Goal: Task Accomplishment & Management: Manage account settings

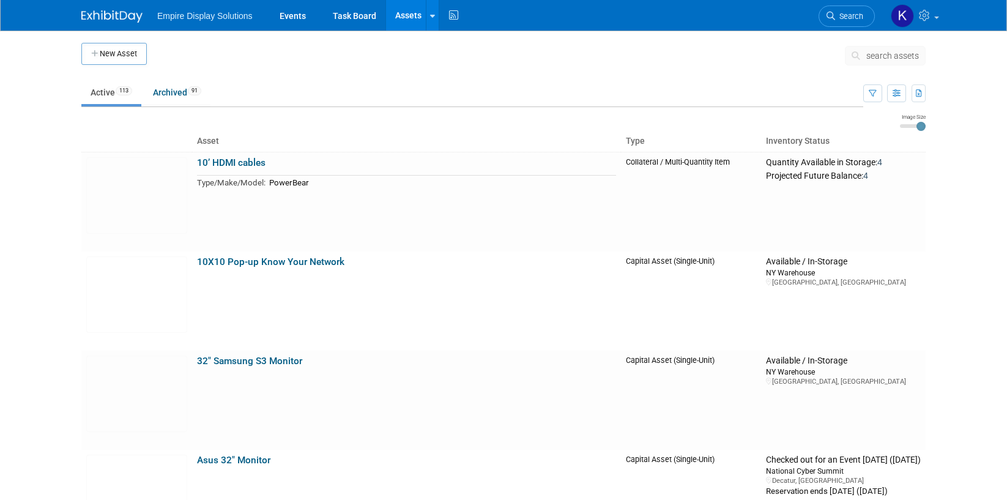
click at [116, 7] on link at bounding box center [119, 11] width 76 height 10
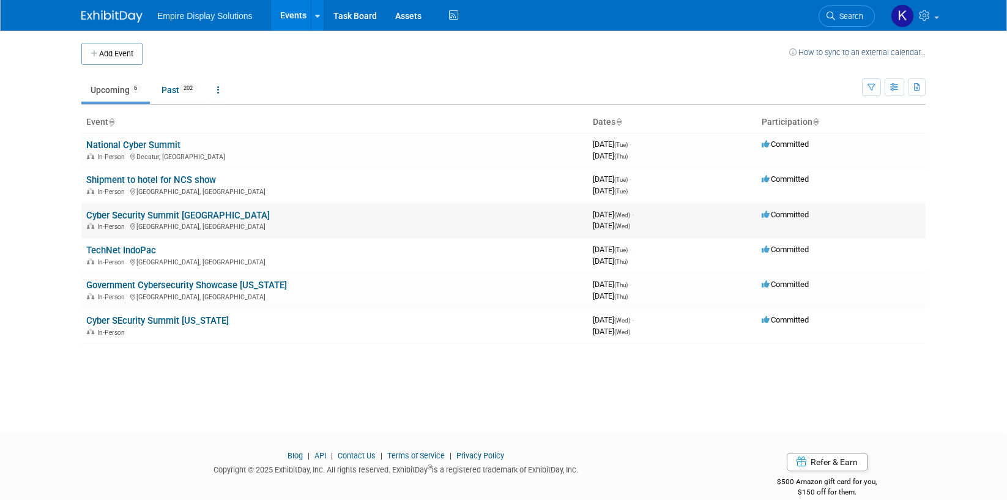
click at [159, 212] on link "Cyber Security Summit [GEOGRAPHIC_DATA]" at bounding box center [178, 215] width 184 height 11
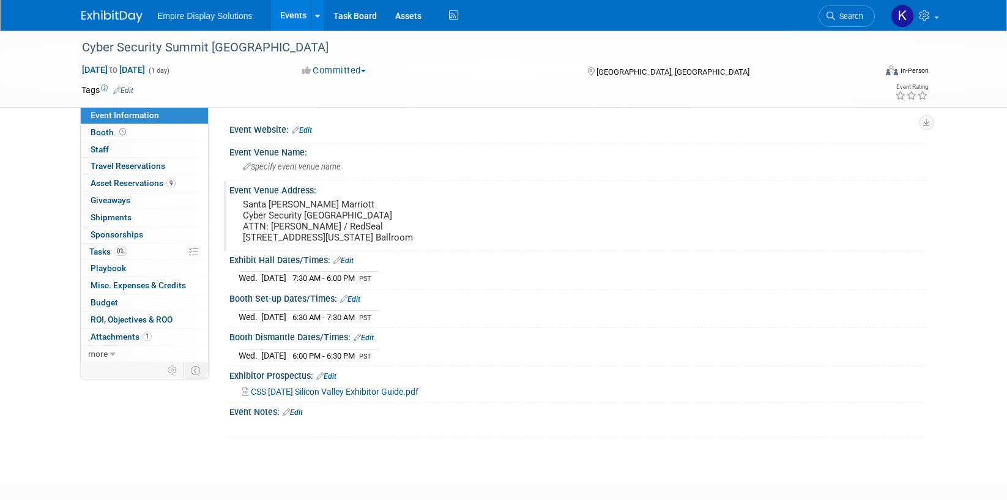
click at [280, 208] on pre "Santa Clara Marriott Cyber Security Silicon Valley ATTN: Weston Hyter / RedSeal…" at bounding box center [374, 221] width 263 height 44
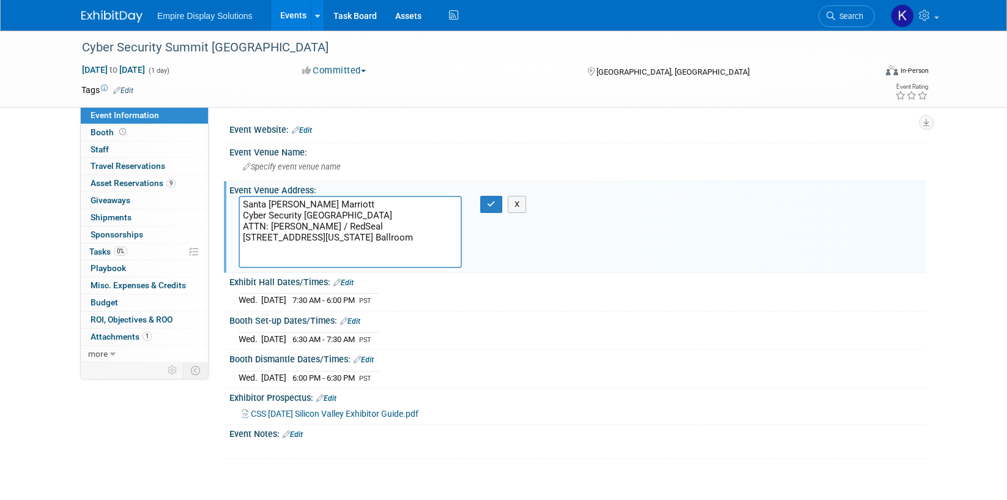
click at [325, 226] on textarea "Santa Clara Marriott Cyber Security Silicon Valley ATTN: Weston Hyter / RedSeal…" at bounding box center [350, 232] width 223 height 72
type textarea "Santa Clara Marriott Cyber Security Silicon Valley ATTN: David Stokey / RedSeal…"
click at [495, 207] on icon "button" at bounding box center [491, 204] width 9 height 8
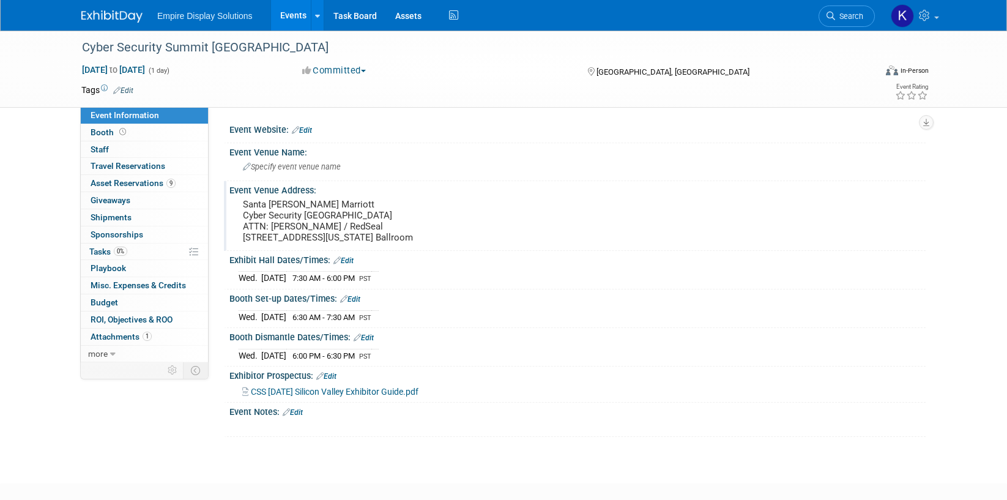
click at [354, 217] on pre "Santa [PERSON_NAME] Marriott Cyber Security [GEOGRAPHIC_DATA] ATTN: [PERSON_NAM…" at bounding box center [374, 221] width 263 height 44
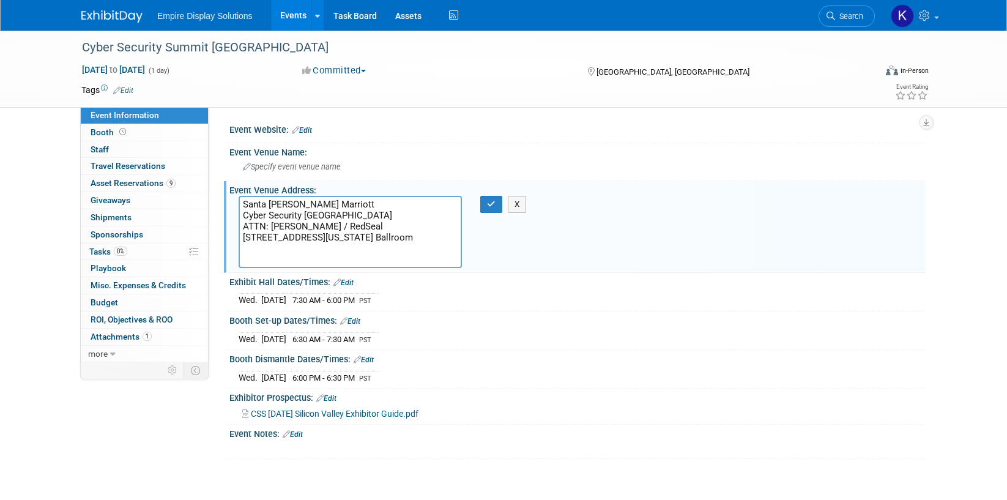
click at [359, 215] on textarea "Santa [PERSON_NAME] Marriott Cyber Security [GEOGRAPHIC_DATA] ATTN: [PERSON_NAM…" at bounding box center [350, 232] width 223 height 72
click at [373, 223] on textarea "Santa [PERSON_NAME] Marriott Cyber Security [GEOGRAPHIC_DATA] ATTN: [PERSON_NAM…" at bounding box center [350, 232] width 223 height 72
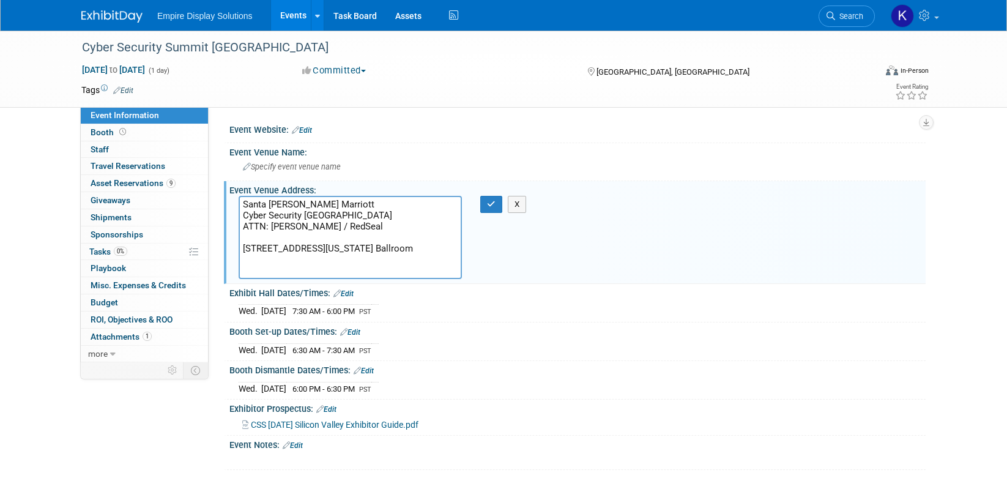
type textarea "Santa [PERSON_NAME] Marriott Cyber Security [GEOGRAPHIC_DATA] ATTN: [PERSON_NAM…"
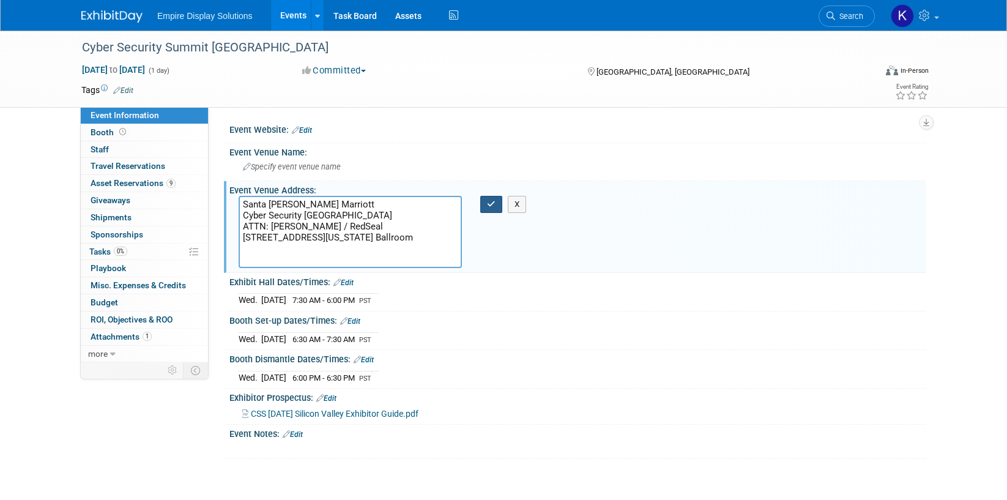
click at [497, 201] on button "button" at bounding box center [491, 204] width 22 height 17
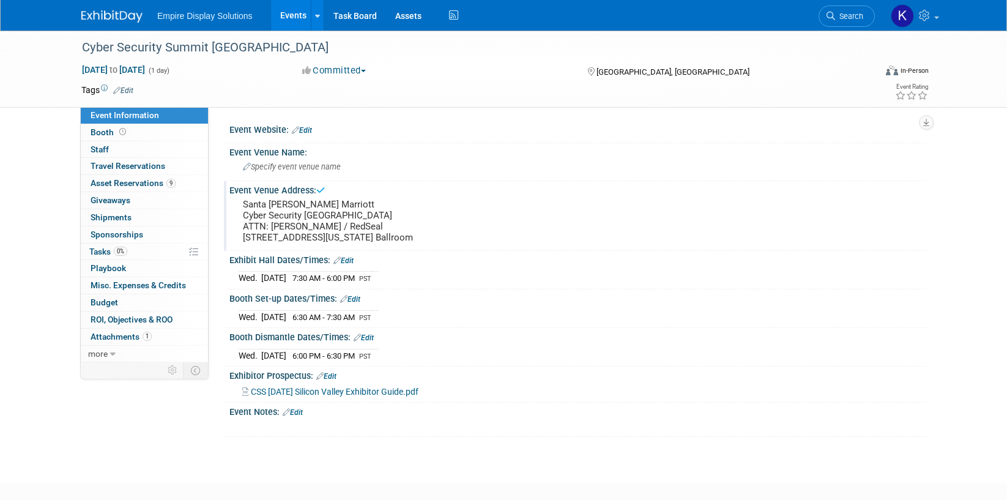
click at [119, 21] on img at bounding box center [111, 16] width 61 height 12
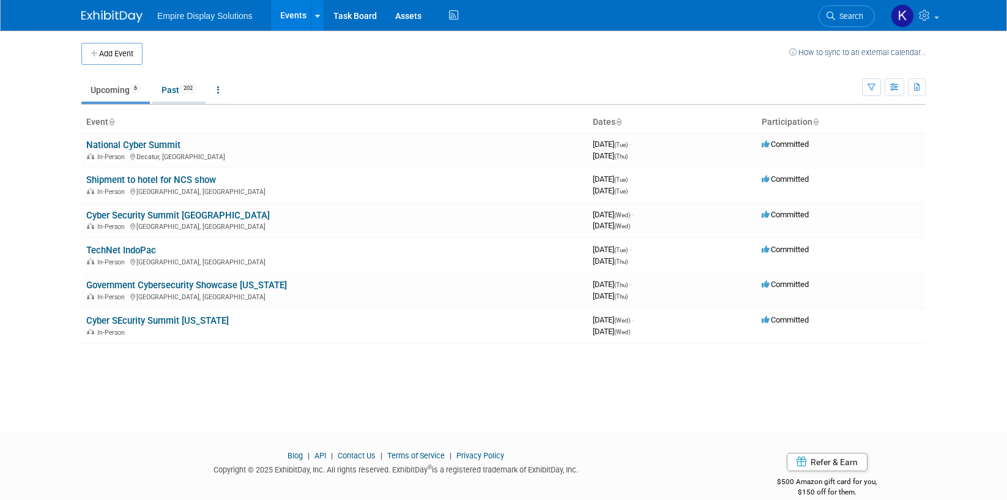
click at [171, 89] on link "Past 202" at bounding box center [178, 89] width 53 height 23
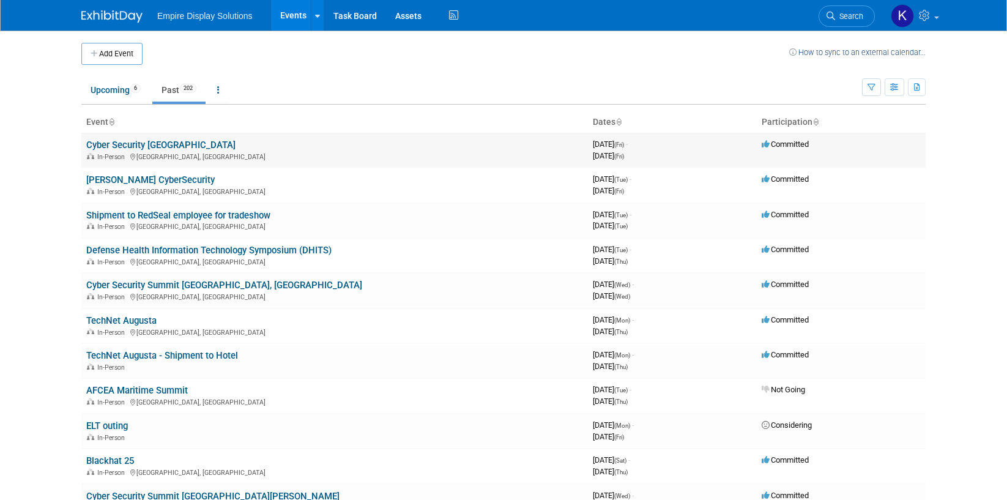
click at [141, 143] on link "Cyber Security [GEOGRAPHIC_DATA]" at bounding box center [160, 145] width 149 height 11
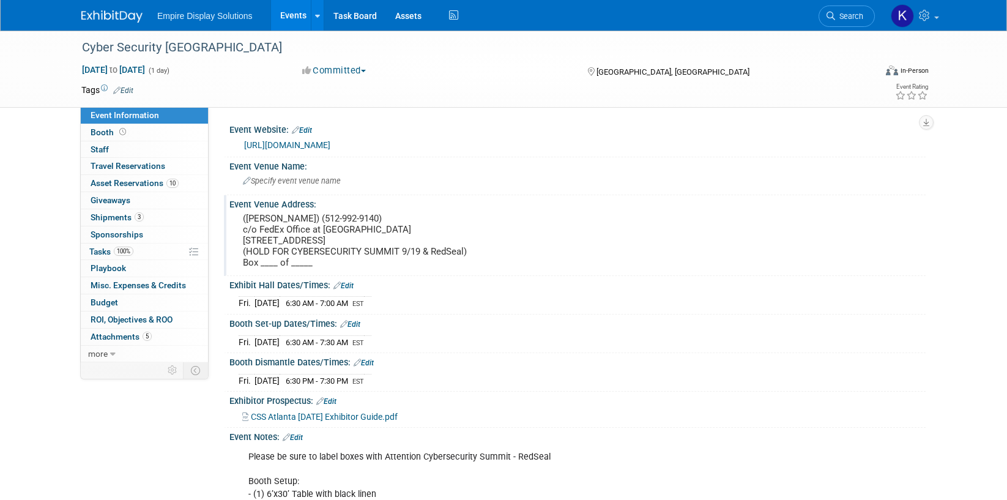
click at [349, 217] on pre "([PERSON_NAME]) (512-992-9140) c/o FedEx Office at [GEOGRAPHIC_DATA] [STREET_AD…" at bounding box center [374, 240] width 263 height 55
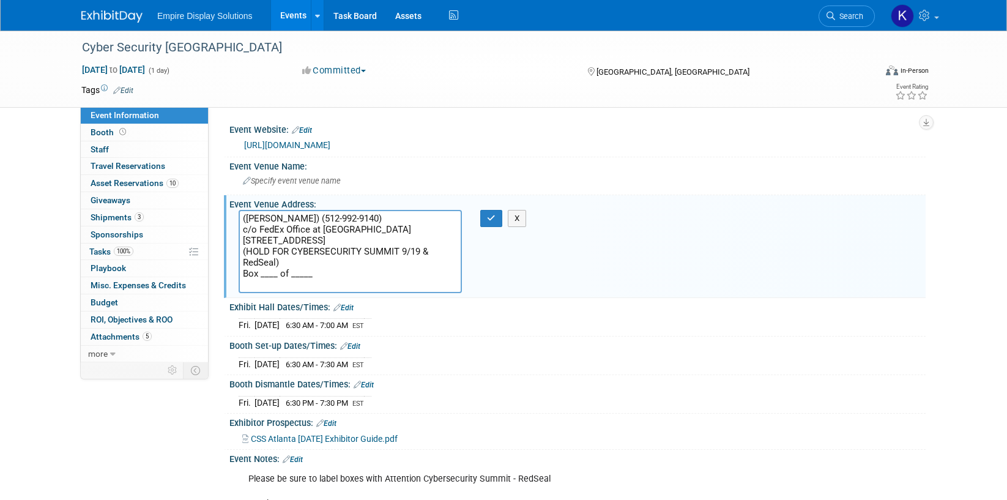
drag, startPoint x: 364, startPoint y: 218, endPoint x: 307, endPoint y: 218, distance: 56.3
click at [307, 218] on textarea "(David Stokey) (512-992-9140) c/o FedEx Office at Hyatt Regency Atlanta 265 Pea…" at bounding box center [350, 251] width 223 height 83
click at [121, 20] on img at bounding box center [111, 16] width 61 height 12
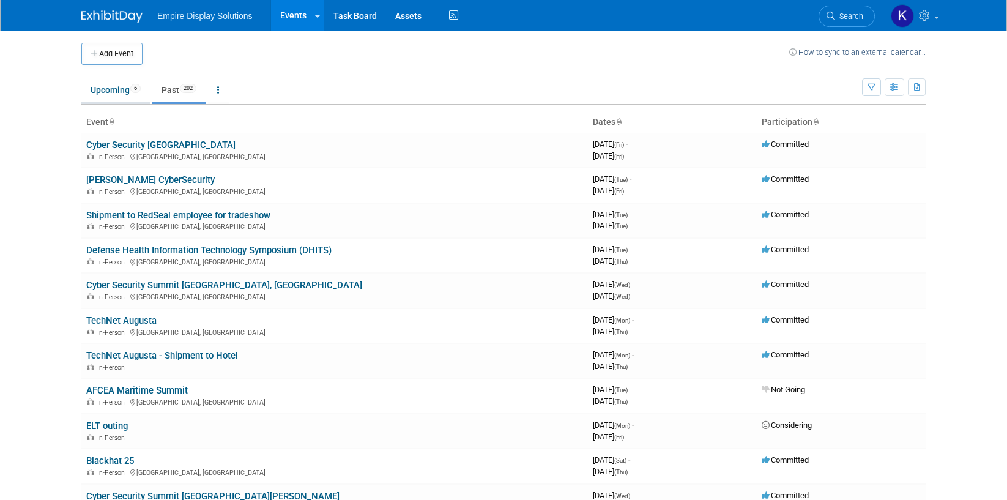
click at [113, 83] on link "Upcoming 6" at bounding box center [115, 89] width 69 height 23
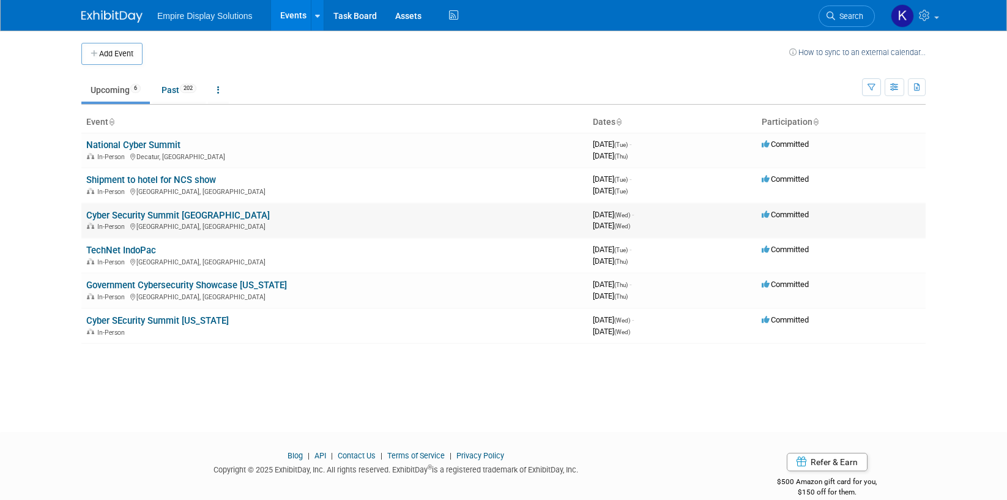
click at [155, 214] on link "Cyber Security Summit [GEOGRAPHIC_DATA]" at bounding box center [178, 215] width 184 height 11
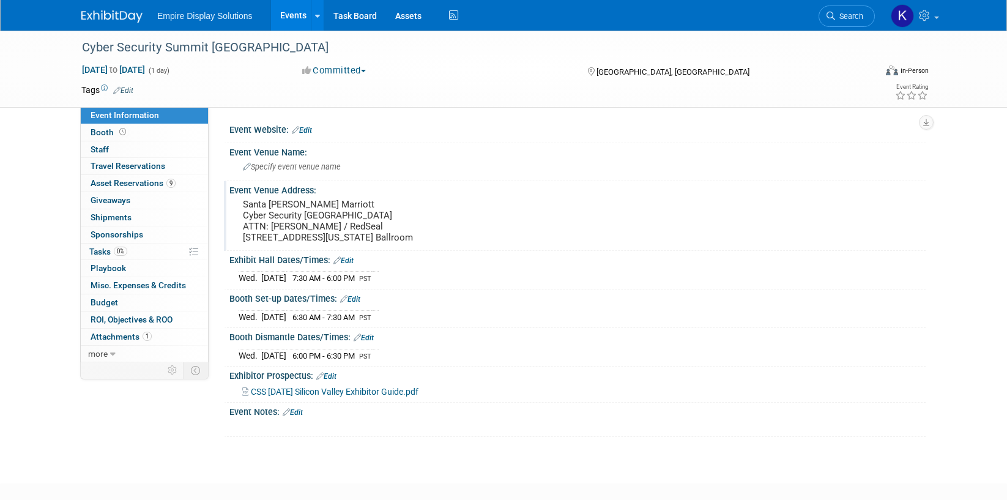
click at [319, 222] on pre "Santa [PERSON_NAME] Marriott Cyber Security [GEOGRAPHIC_DATA] ATTN: [PERSON_NAM…" at bounding box center [374, 221] width 263 height 44
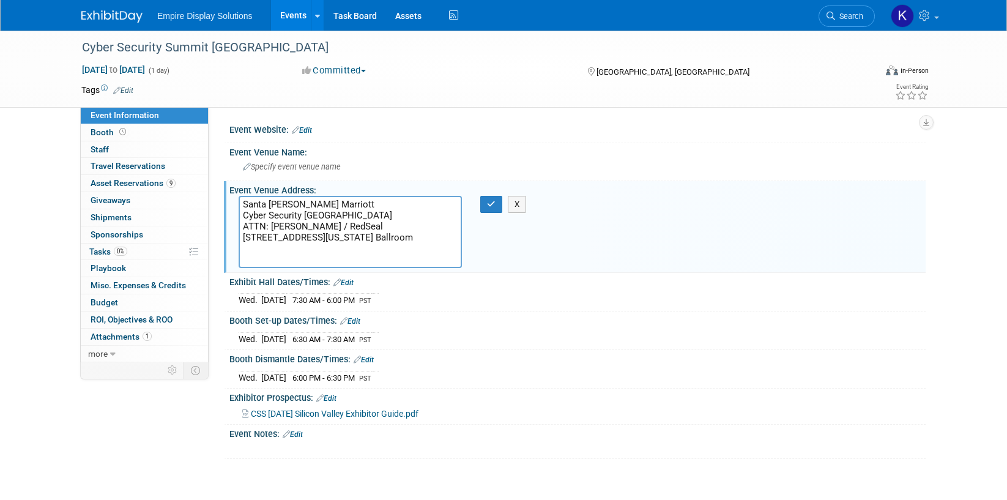
click at [323, 223] on textarea "Santa [PERSON_NAME] Marriott Cyber Security [GEOGRAPHIC_DATA] ATTN: [PERSON_NAM…" at bounding box center [350, 232] width 223 height 72
type textarea "Santa [PERSON_NAME] Marriott Cyber Security [GEOGRAPHIC_DATA] ATTN: [PERSON_NAM…"
click at [500, 201] on button "button" at bounding box center [491, 204] width 22 height 17
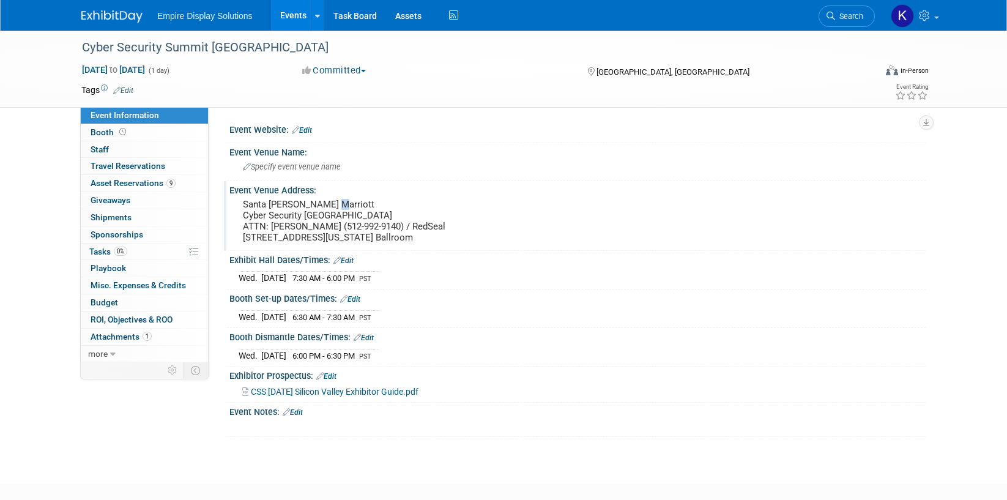
click at [500, 201] on pre "Santa [PERSON_NAME] Marriott Cyber Security [GEOGRAPHIC_DATA] ATTN: [PERSON_NAM…" at bounding box center [374, 221] width 263 height 44
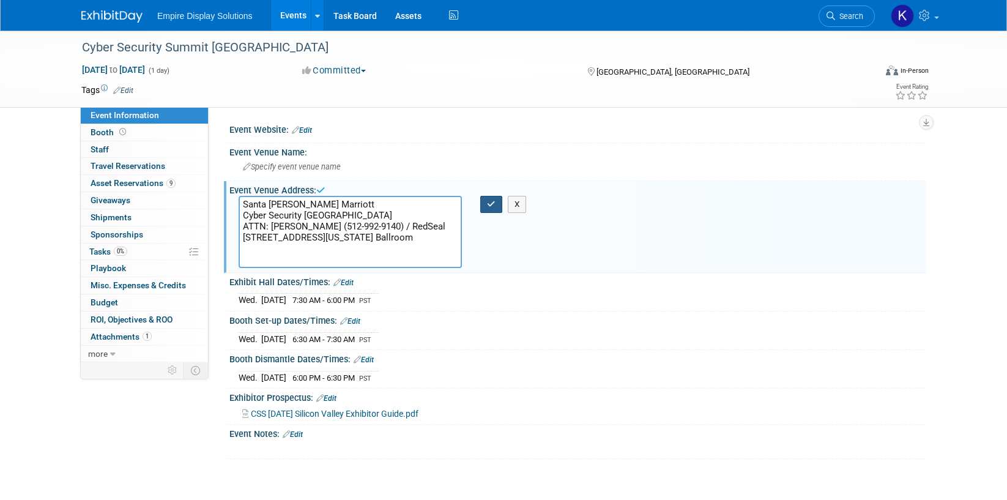
click at [493, 201] on icon "button" at bounding box center [491, 204] width 9 height 8
